Goal: Information Seeking & Learning: Learn about a topic

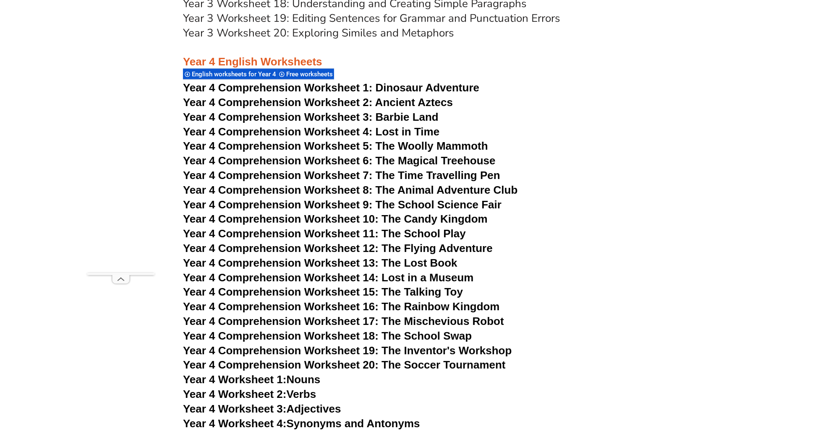
scroll to position [3288, 0]
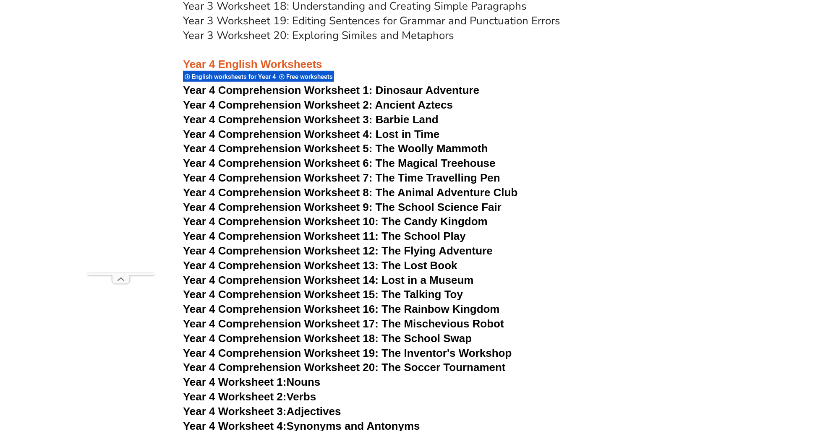
click at [254, 76] on span "English worksheets for Year 4" at bounding box center [235, 77] width 87 height 8
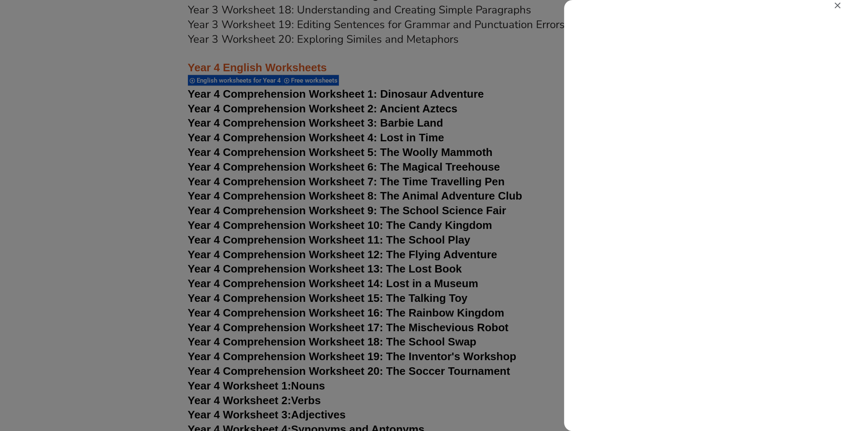
scroll to position [0, 0]
click at [505, 122] on div "Search results for English worksheets for Year 4" at bounding box center [422, 215] width 845 height 431
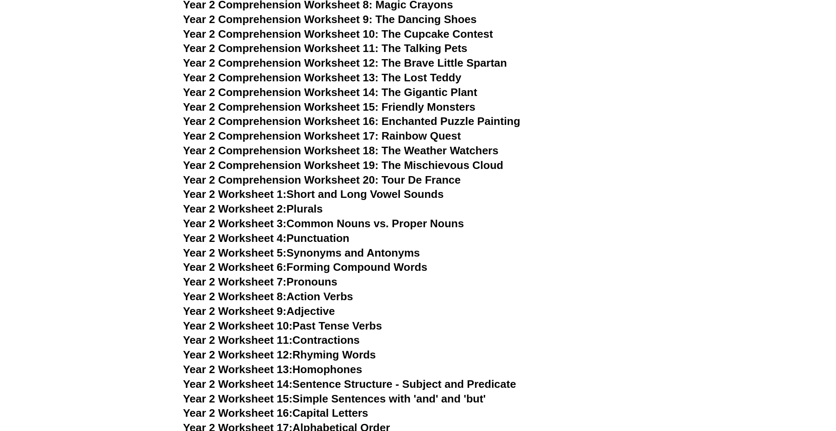
scroll to position [2029, 0]
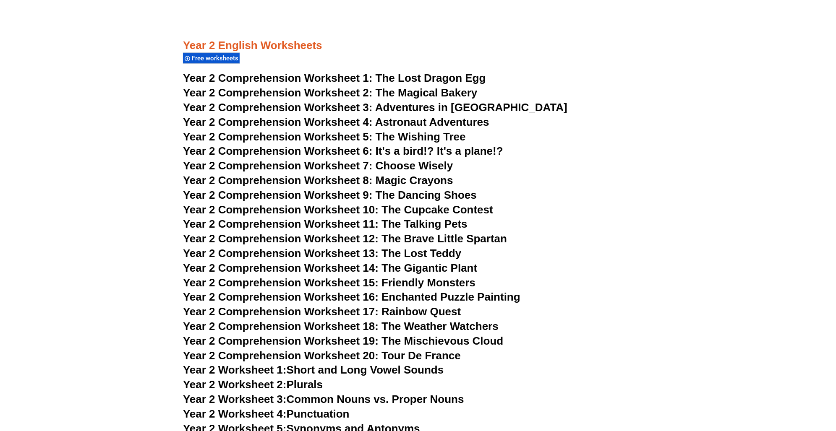
click at [229, 59] on span "Free worksheets" at bounding box center [216, 59] width 49 height 8
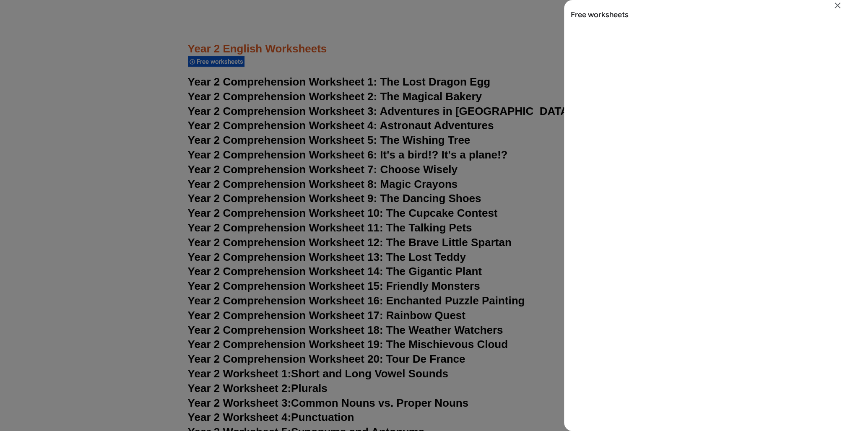
scroll to position [0, 0]
click at [834, 6] on icon "Close" at bounding box center [838, 5] width 10 height 10
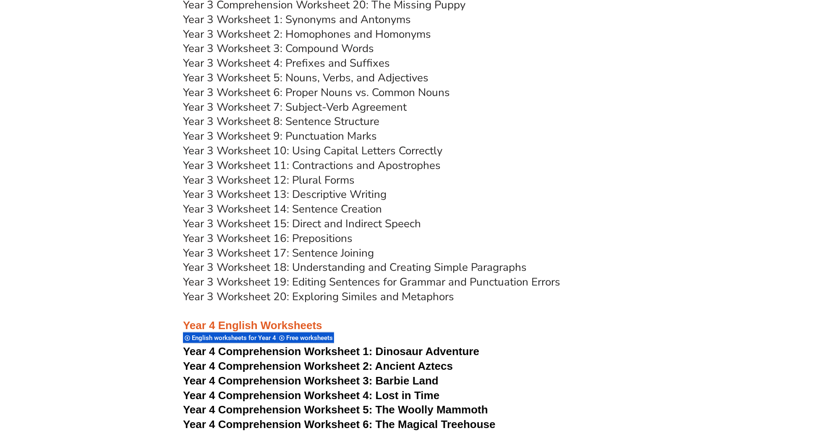
scroll to position [3036, 0]
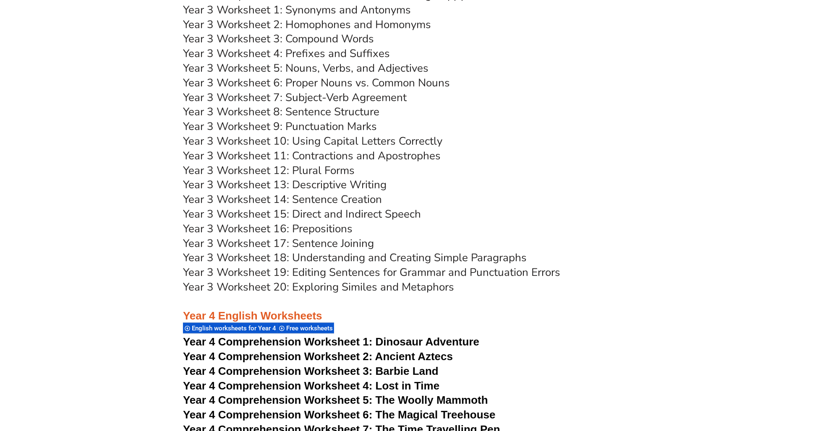
click at [347, 274] on link "Year 3 Worksheet 19: Editing Sentences for Grammar and Punctuation Errors" at bounding box center [371, 272] width 377 height 15
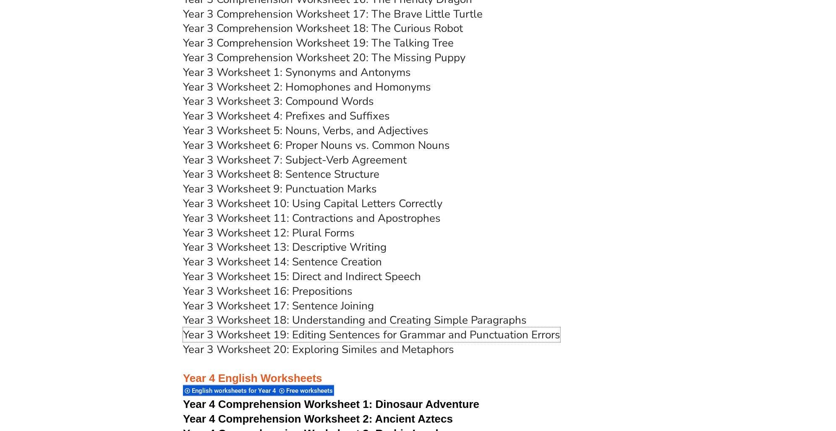
scroll to position [2973, 0]
click at [328, 262] on link "Year 3 Worksheet 14: Sentence Creation" at bounding box center [282, 262] width 199 height 15
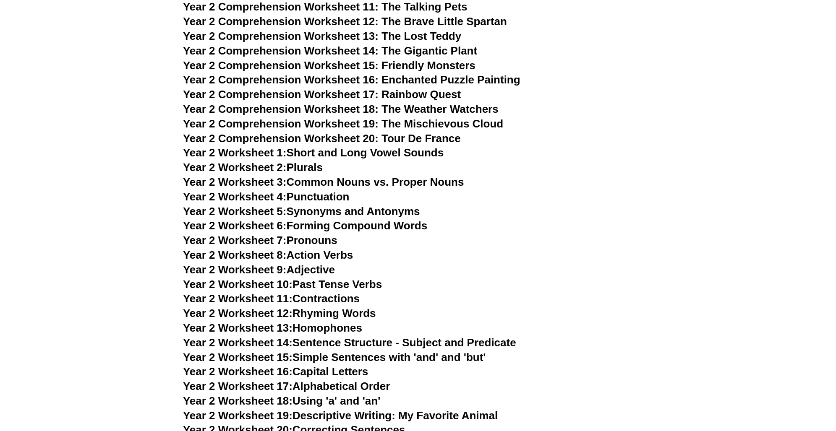
scroll to position [2344, 0]
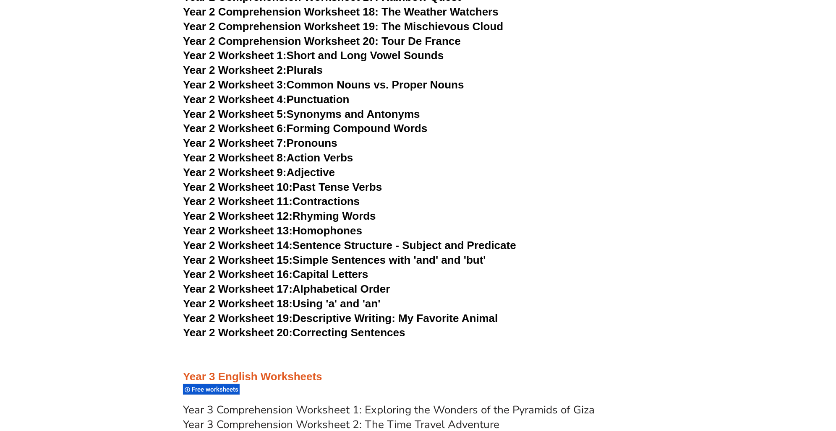
click at [365, 330] on link "Year 2 Worksheet 20: Correcting Sentences" at bounding box center [294, 332] width 222 height 13
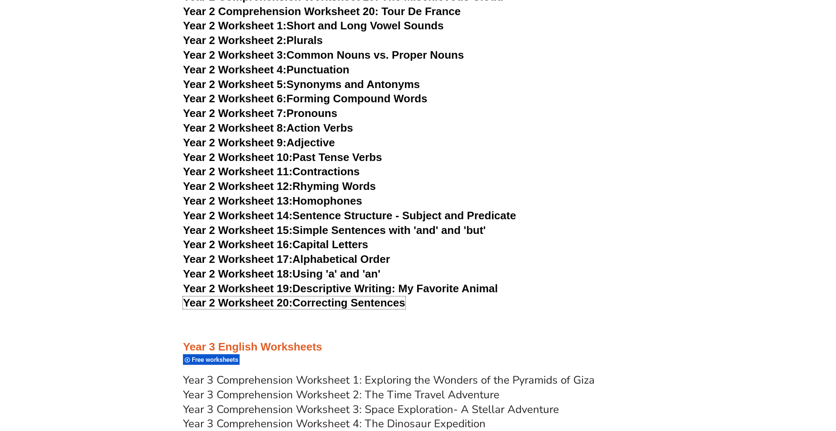
scroll to position [2407, 0]
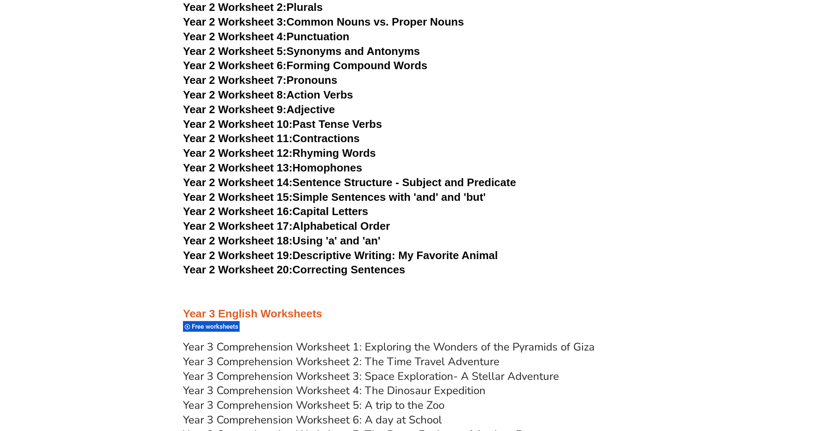
click at [582, 187] on h3 "Year 2 Worksheet 14: Sentence Structure - Subject and Predicate" at bounding box center [418, 183] width 470 height 14
click at [327, 212] on link "Year 2 Worksheet 16: Capital Letters" at bounding box center [275, 211] width 185 height 13
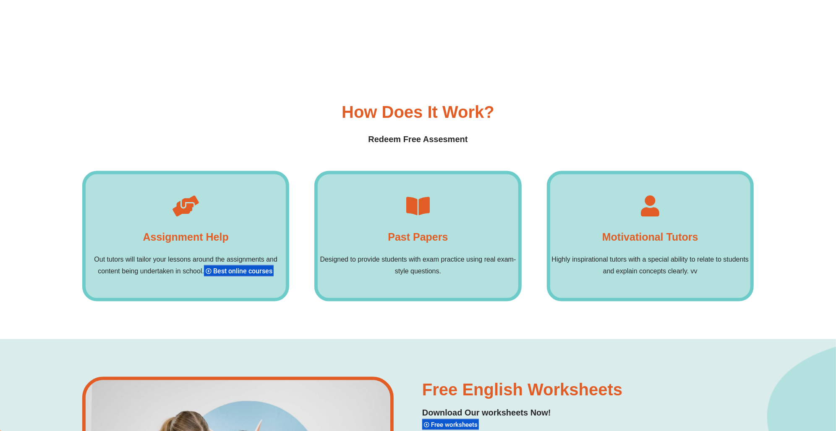
scroll to position [6246, 0]
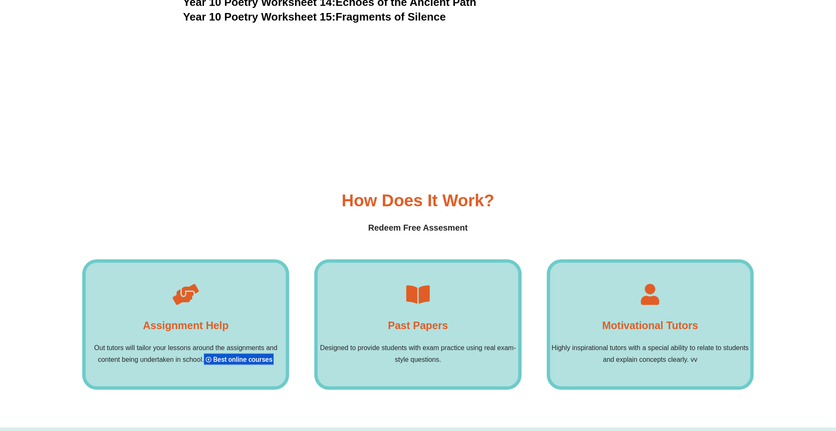
click at [420, 317] on h4 "Past Papers" at bounding box center [418, 325] width 60 height 17
click at [421, 281] on div "Past Papers Designed to provide students with exam practice using real exam-sty…" at bounding box center [417, 325] width 207 height 131
click at [421, 336] on div "Past Papers Designed to provide students with exam practice using real exam-sty…" at bounding box center [417, 325] width 207 height 131
click at [401, 222] on h4 "Redeem Free Assesment" at bounding box center [417, 228] width 671 height 13
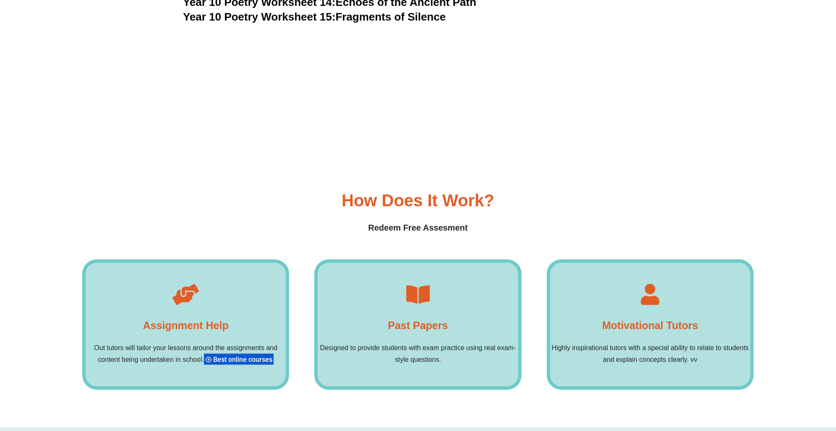
click at [505, 192] on div "How Does it Work? Redeem Free Assesment" at bounding box center [417, 213] width 671 height 42
click at [237, 356] on span "Best online courses" at bounding box center [244, 360] width 62 height 8
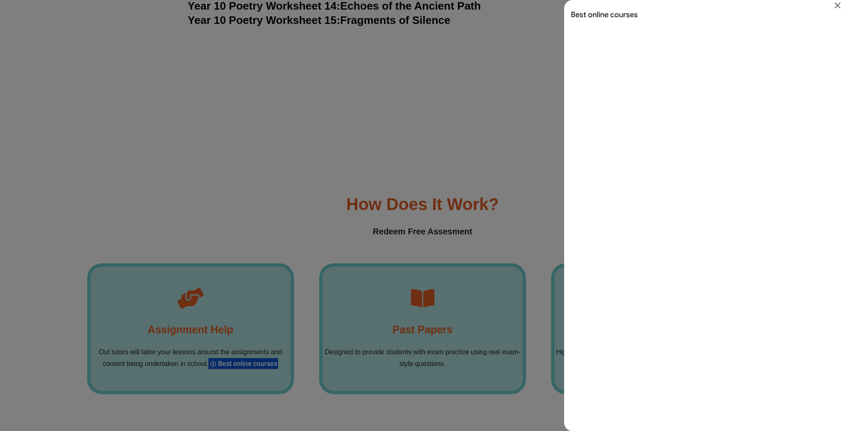
scroll to position [0, 0]
click at [834, 3] on icon "Close" at bounding box center [838, 5] width 10 height 10
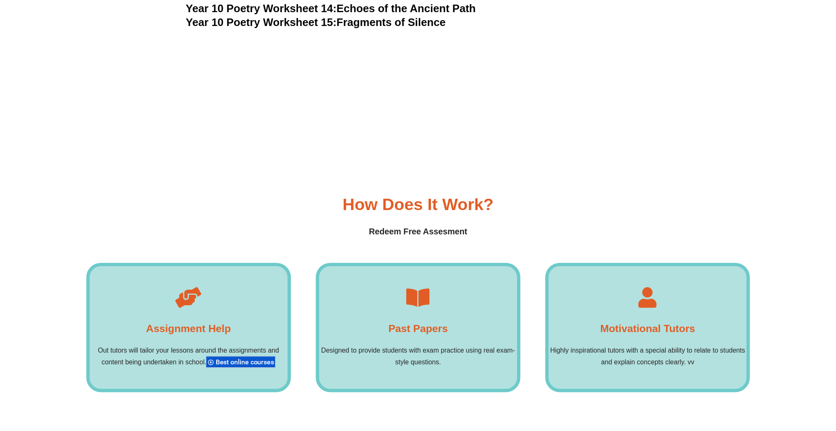
scroll to position [6246, 0]
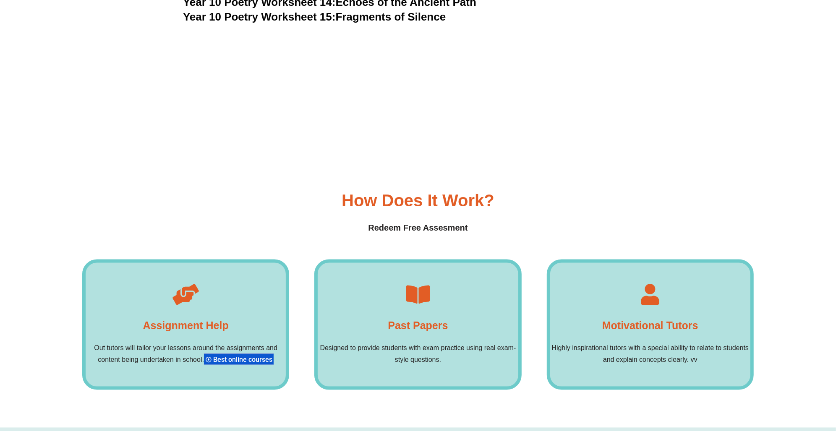
click at [227, 356] on span "Best online courses" at bounding box center [244, 360] width 62 height 8
